Goal: Information Seeking & Learning: Learn about a topic

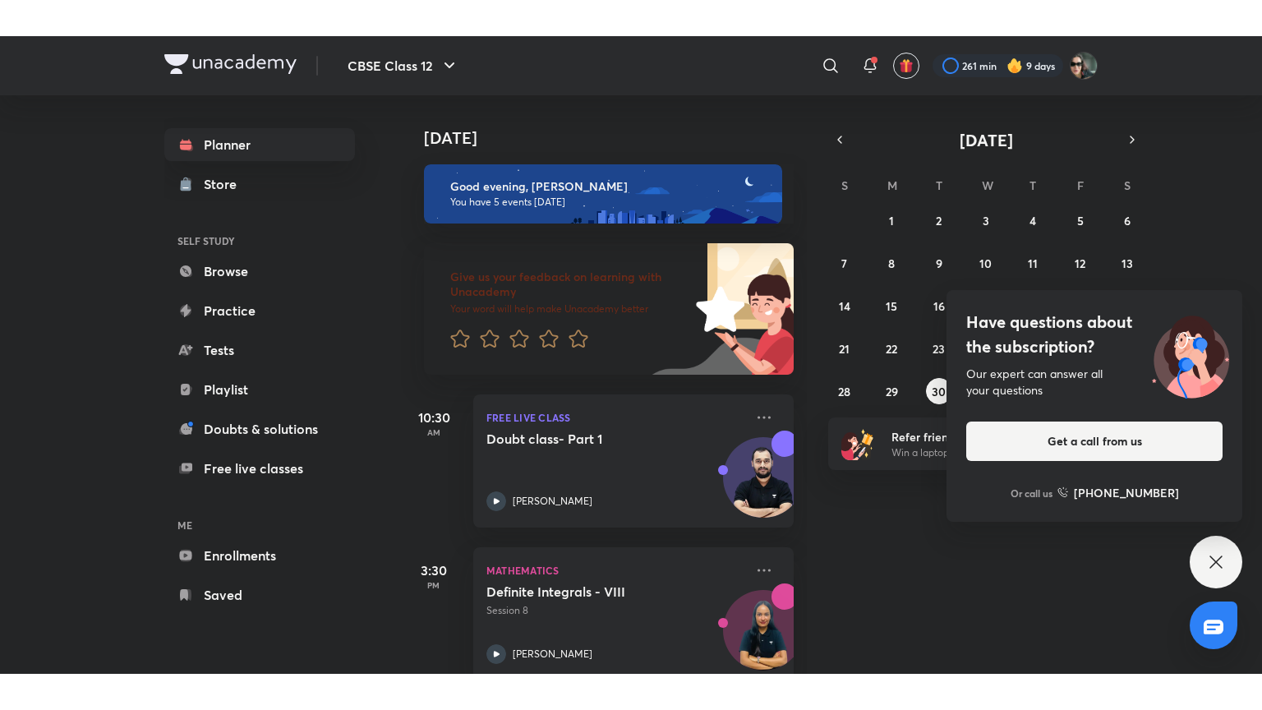
scroll to position [490, 0]
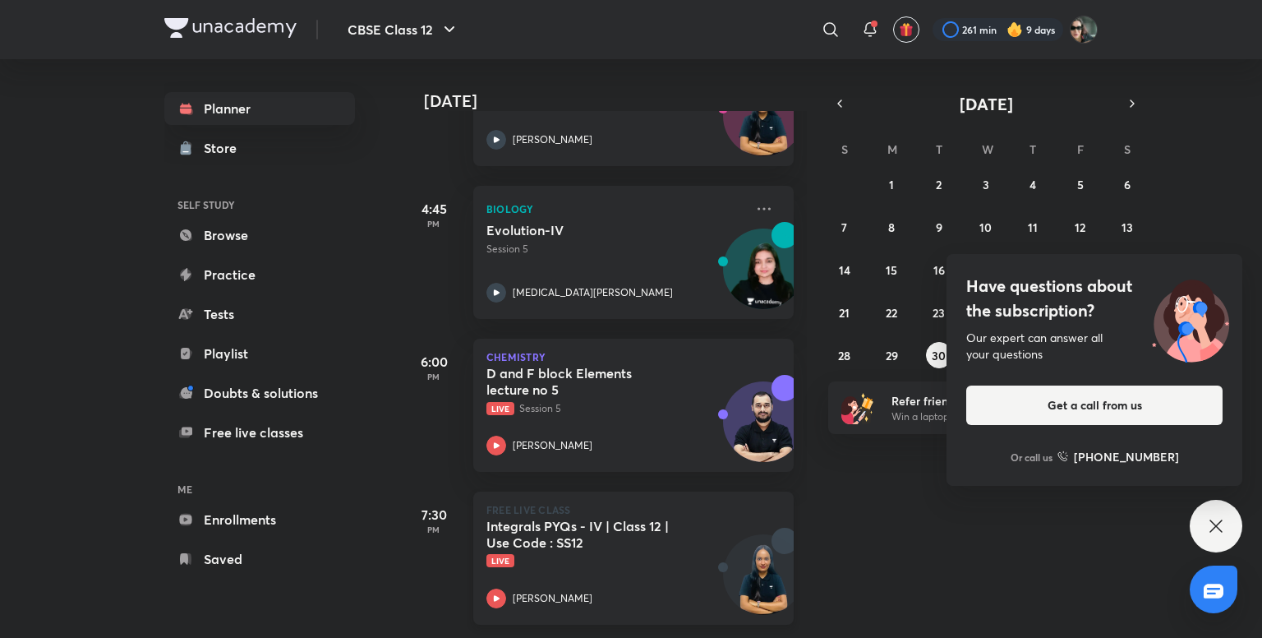
drag, startPoint x: 703, startPoint y: 252, endPoint x: 615, endPoint y: 579, distance: 338.8
click at [616, 575] on div "[DATE] Good evening, [PERSON_NAME] You have 5 events [DATE] Give us your feedba…" at bounding box center [604, 348] width 406 height 578
click at [867, 532] on div "[DATE] Good evening, [PERSON_NAME] You have 5 events [DATE] Give us your feedba…" at bounding box center [830, 348] width 858 height 578
click at [584, 504] on p "FREE LIVE CLASS" at bounding box center [633, 509] width 294 height 10
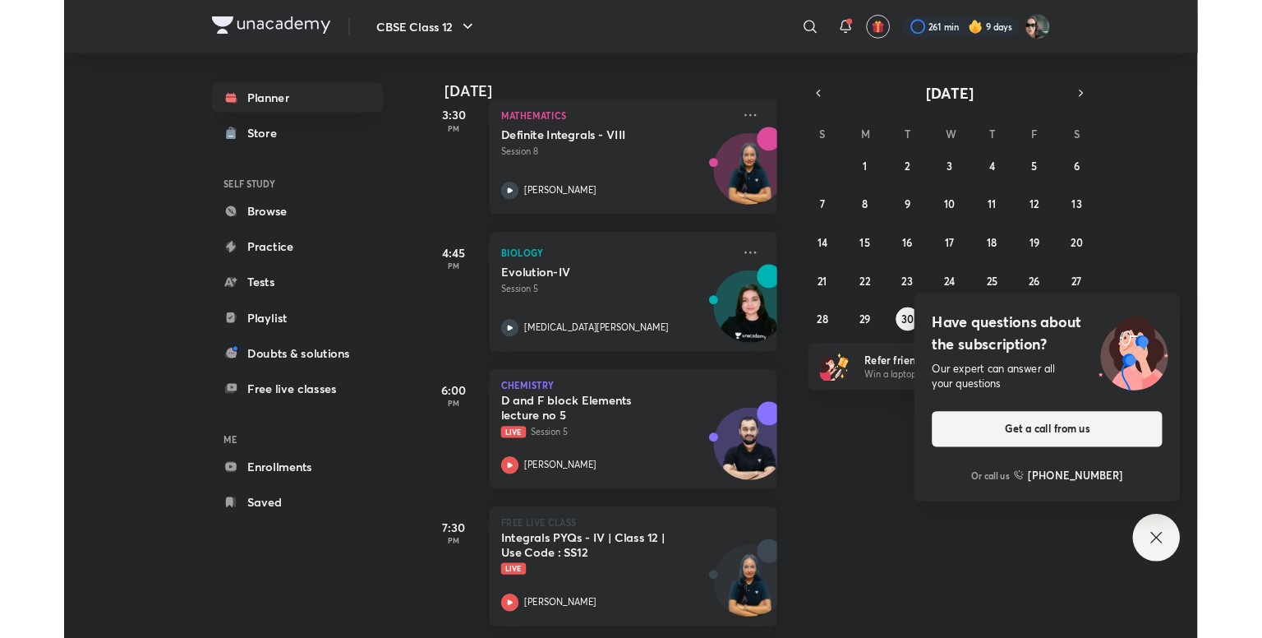
scroll to position [418, 0]
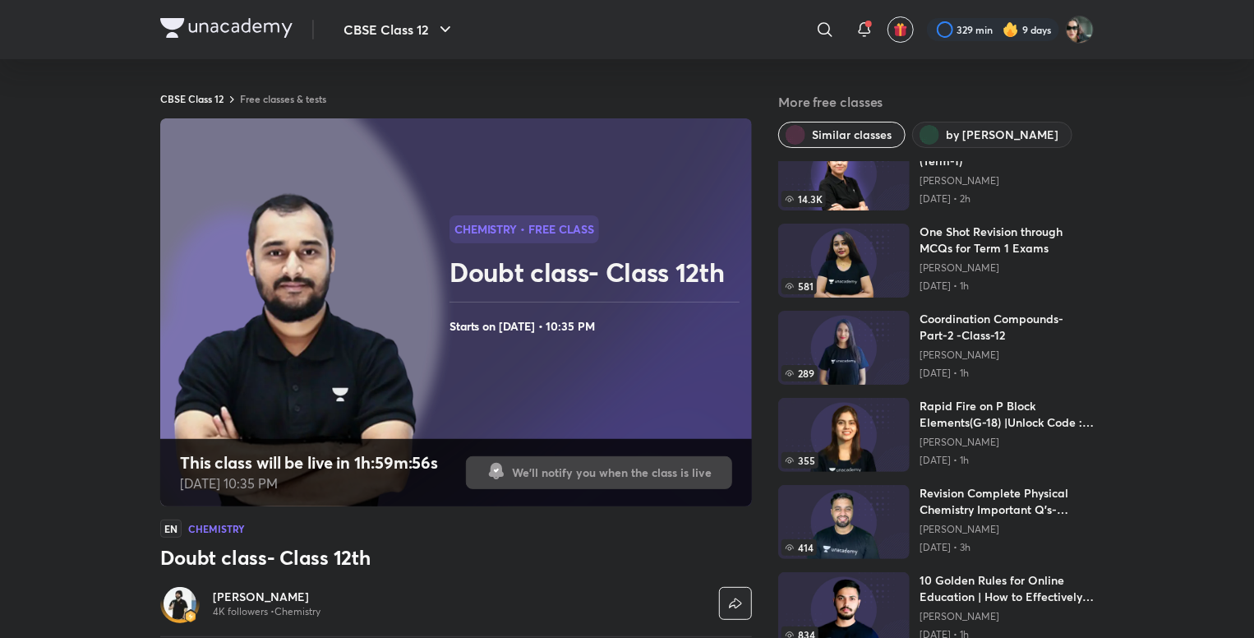
scroll to position [186, 0]
